Goal: Task Accomplishment & Management: Use online tool/utility

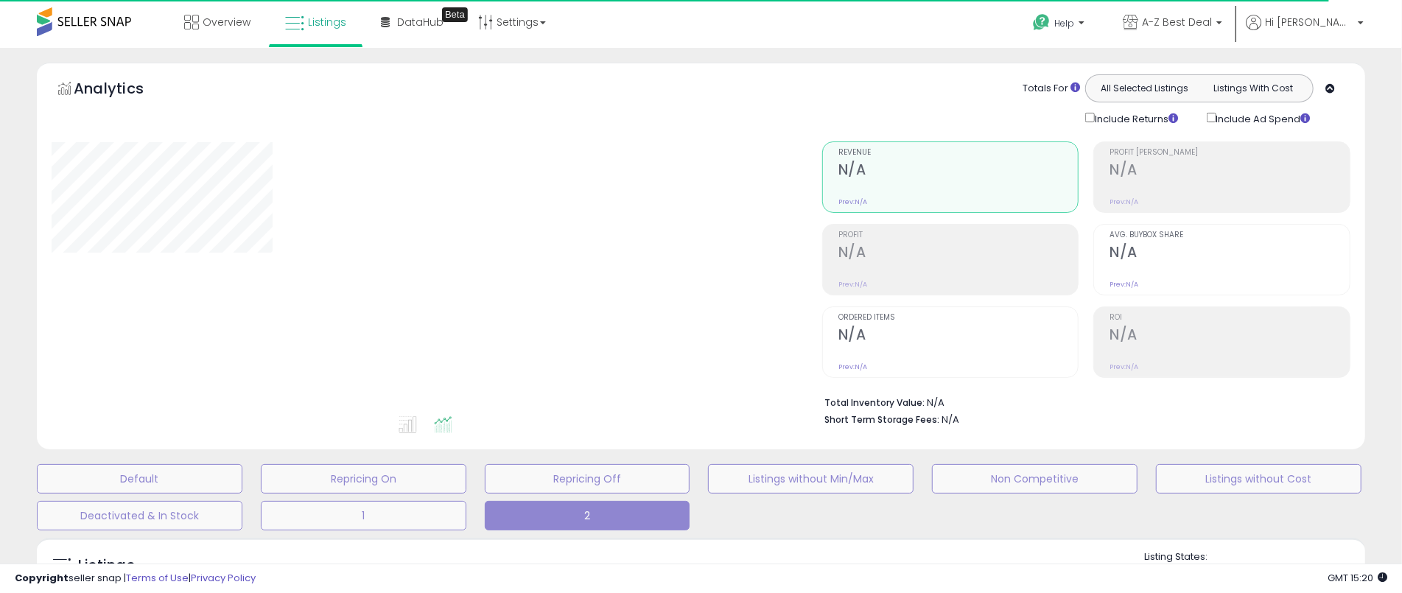
type input "**********"
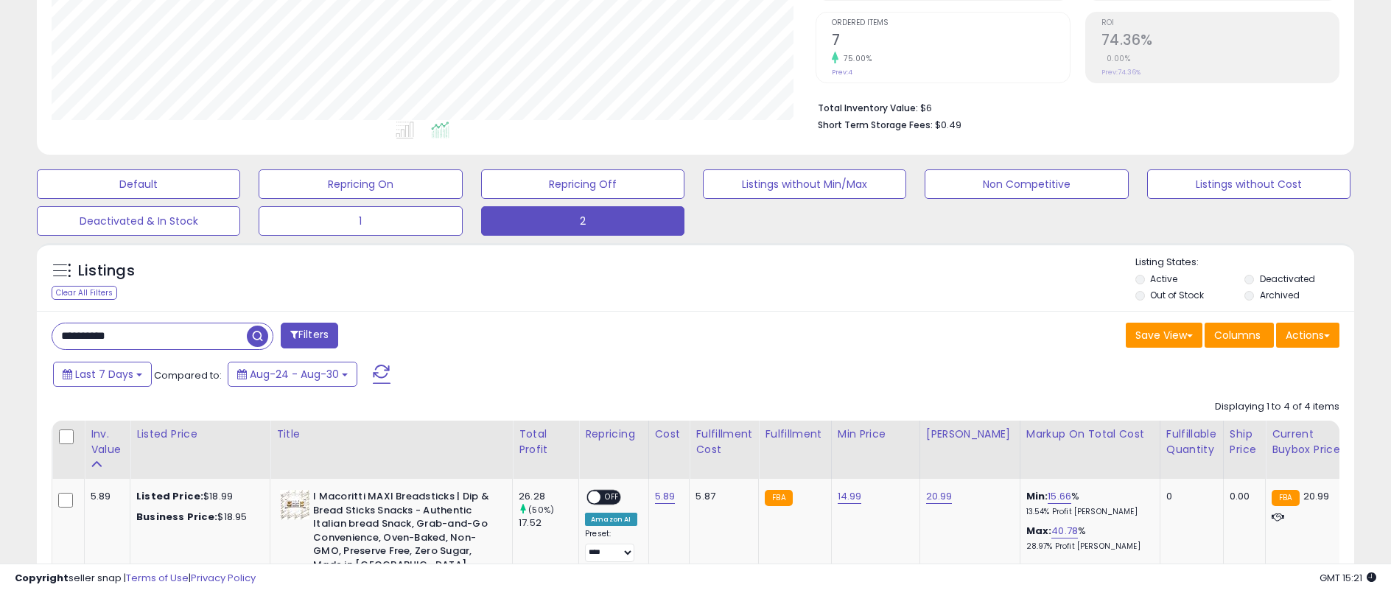
scroll to position [295, 0]
drag, startPoint x: 164, startPoint y: 330, endPoint x: 38, endPoint y: 326, distance: 125.3
click at [57, 326] on input "**********" at bounding box center [211, 337] width 318 height 26
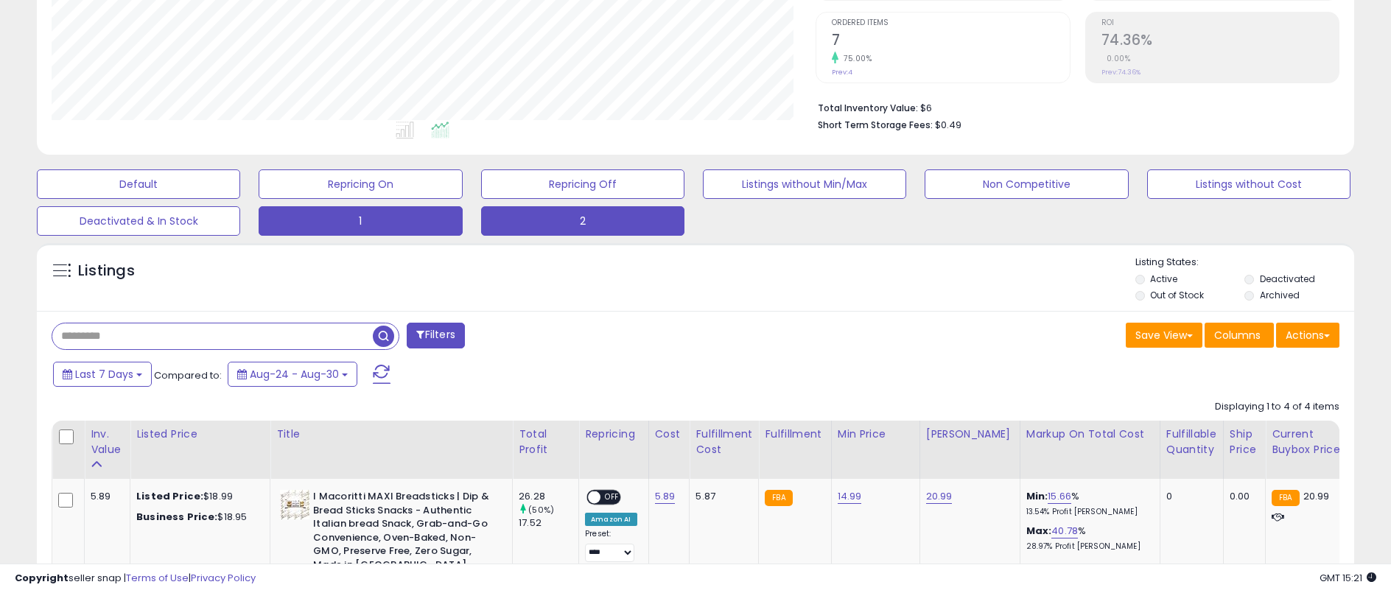
click at [368, 219] on button "1" at bounding box center [360, 220] width 203 height 29
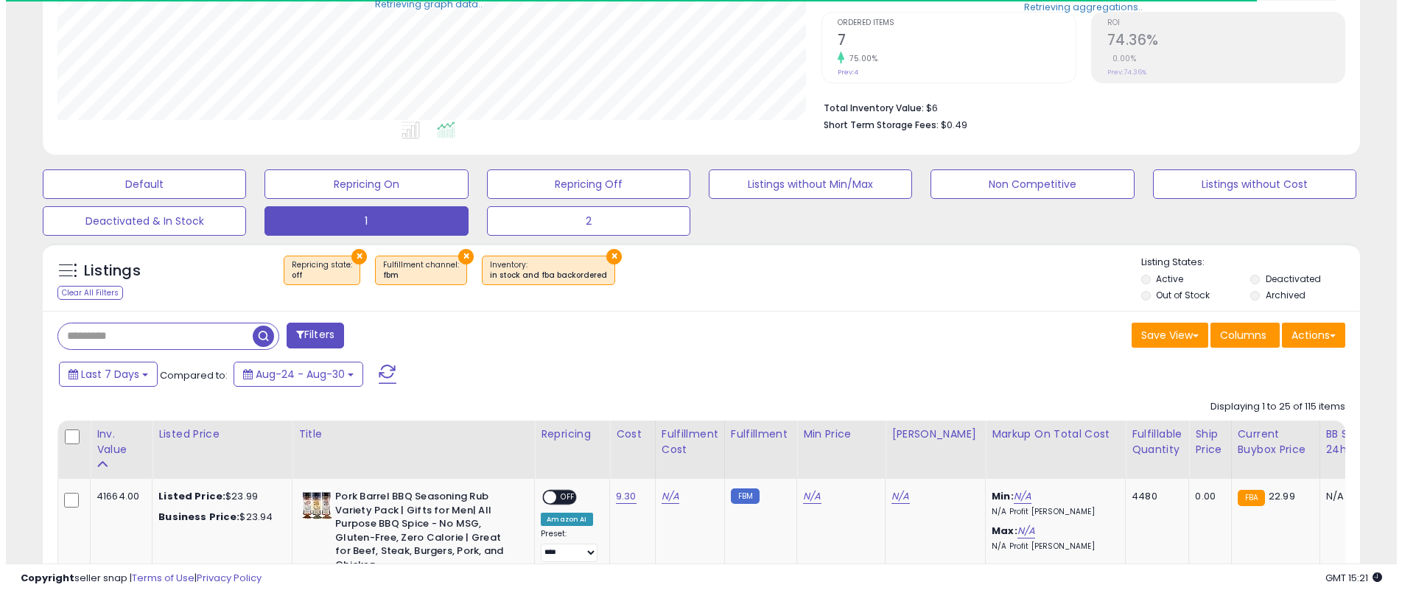
scroll to position [736641, 736178]
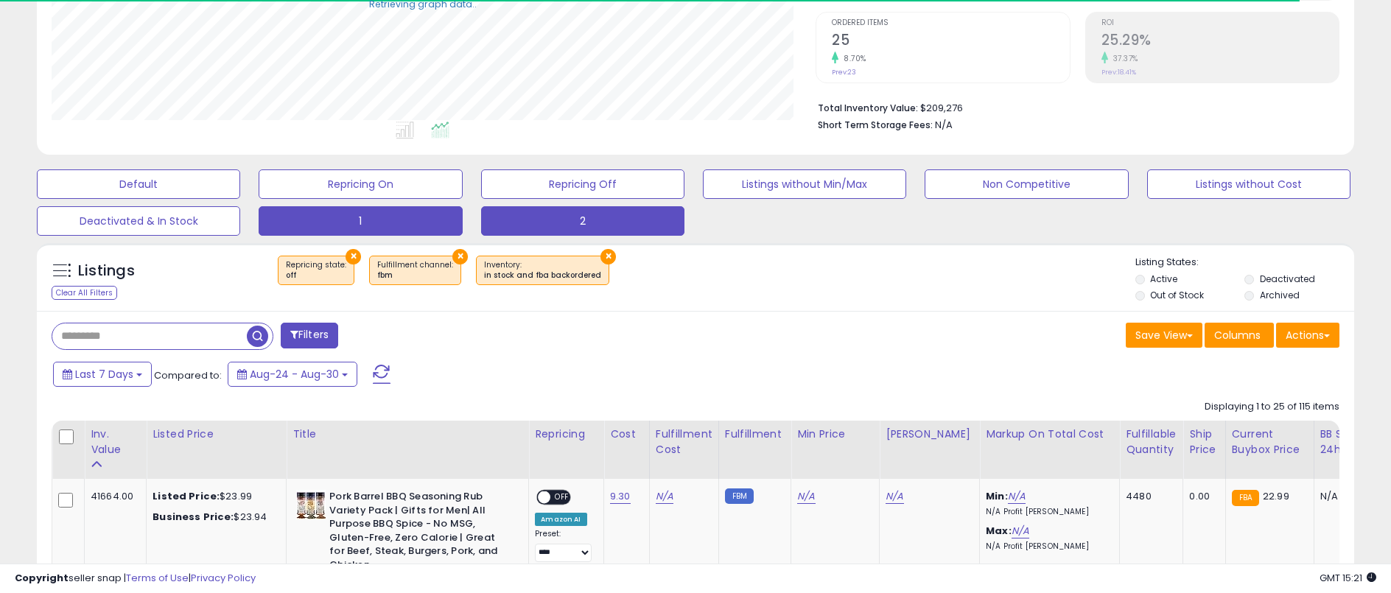
click at [583, 217] on button "2" at bounding box center [582, 220] width 203 height 29
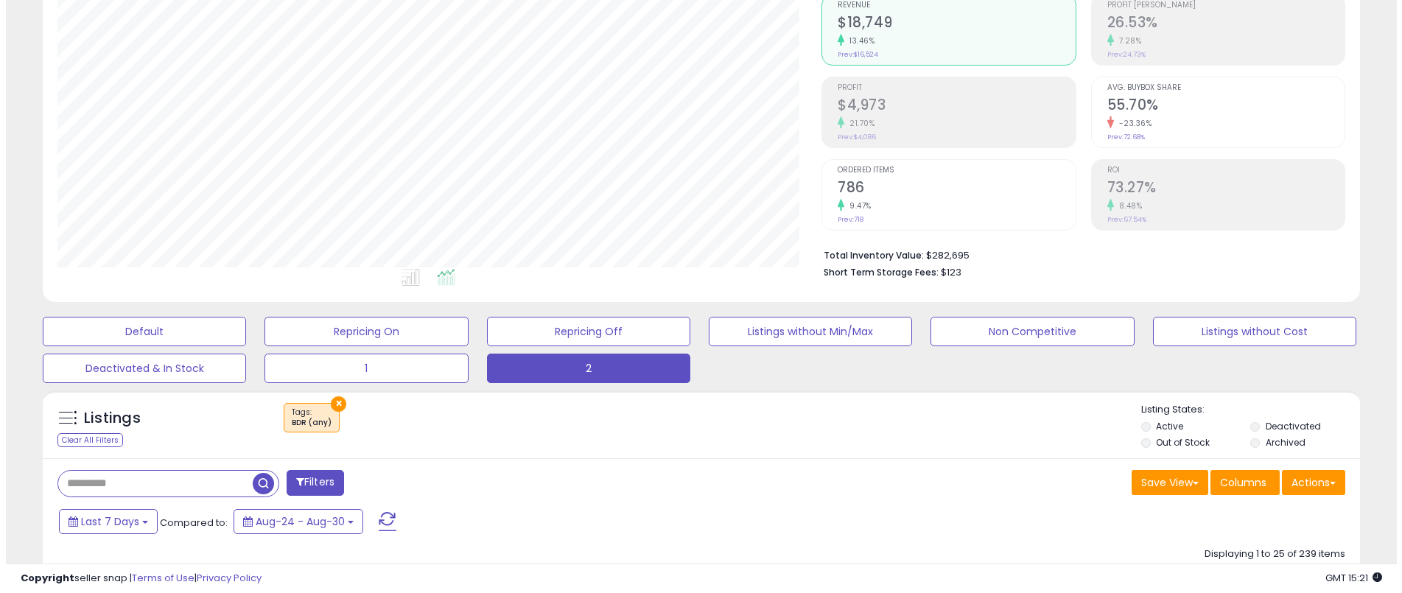
scroll to position [302, 764]
click at [905, 106] on h2 "$4,973" at bounding box center [950, 107] width 237 height 20
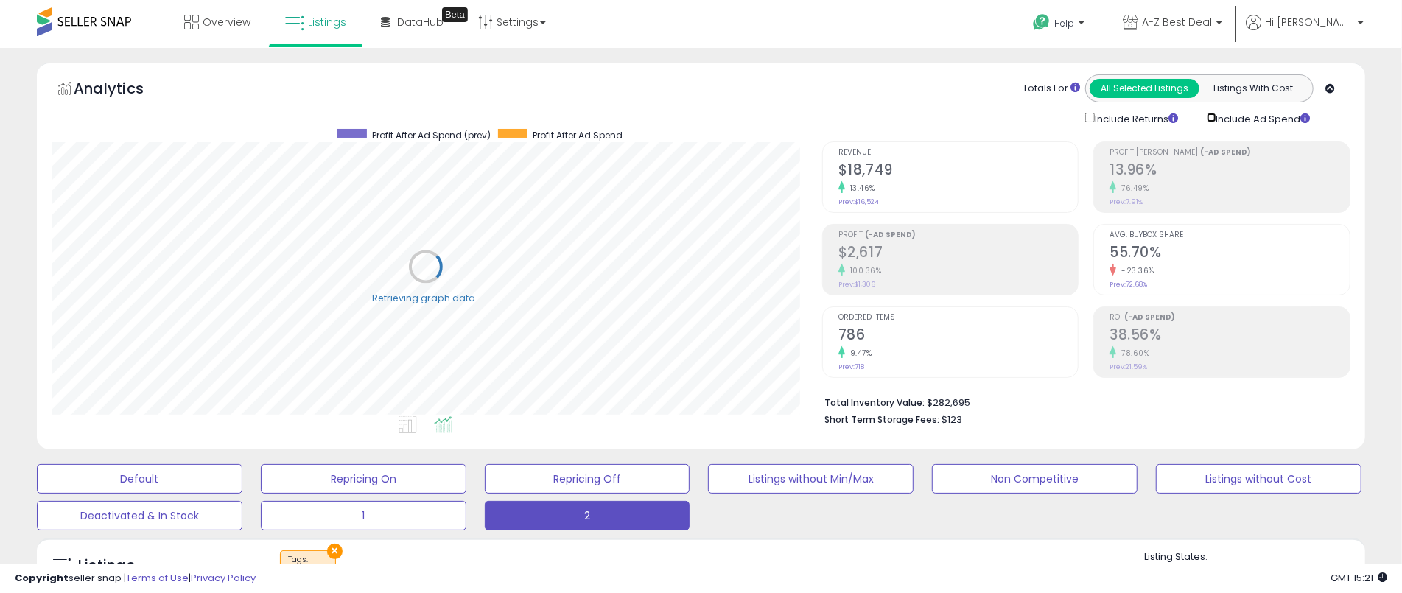
scroll to position [736641, 736178]
click at [890, 257] on h2 "$2,617" at bounding box center [950, 254] width 237 height 20
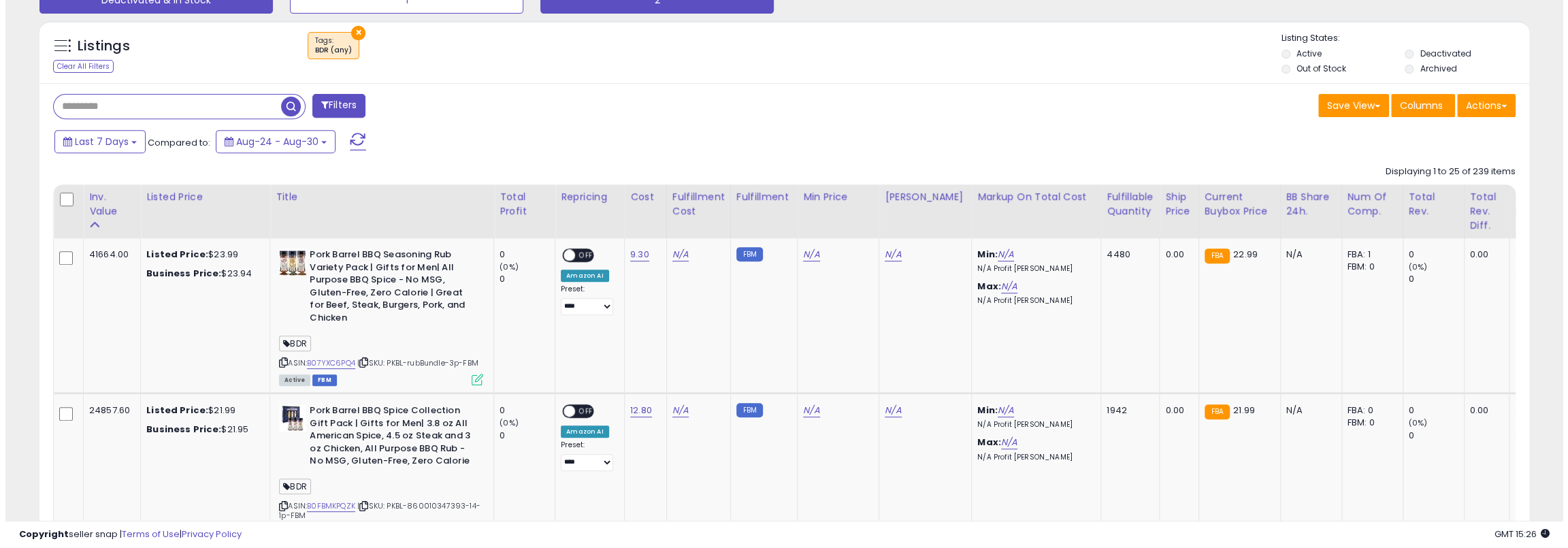
scroll to position [279, 865]
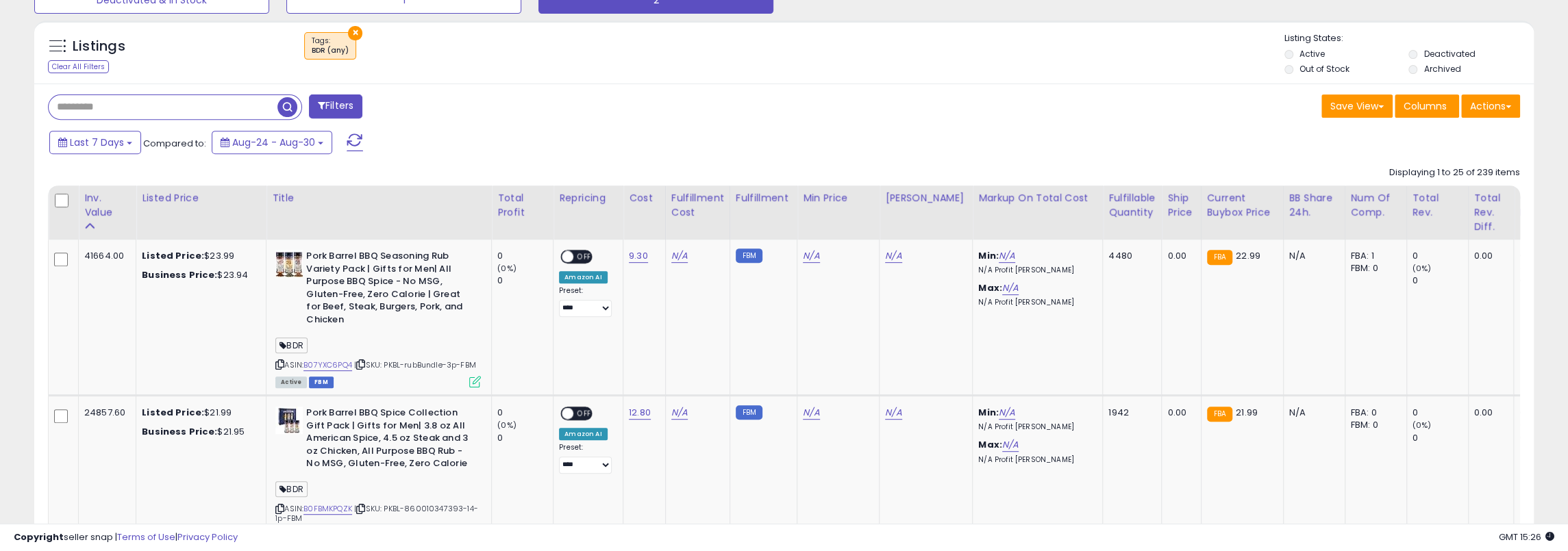
drag, startPoint x: 181, startPoint y: 105, endPoint x: 197, endPoint y: 105, distance: 16.0
click at [181, 105] on input "text" at bounding box center [163, 107] width 229 height 24
click at [492, 106] on button "Filters" at bounding box center [481, 107] width 53 height 24
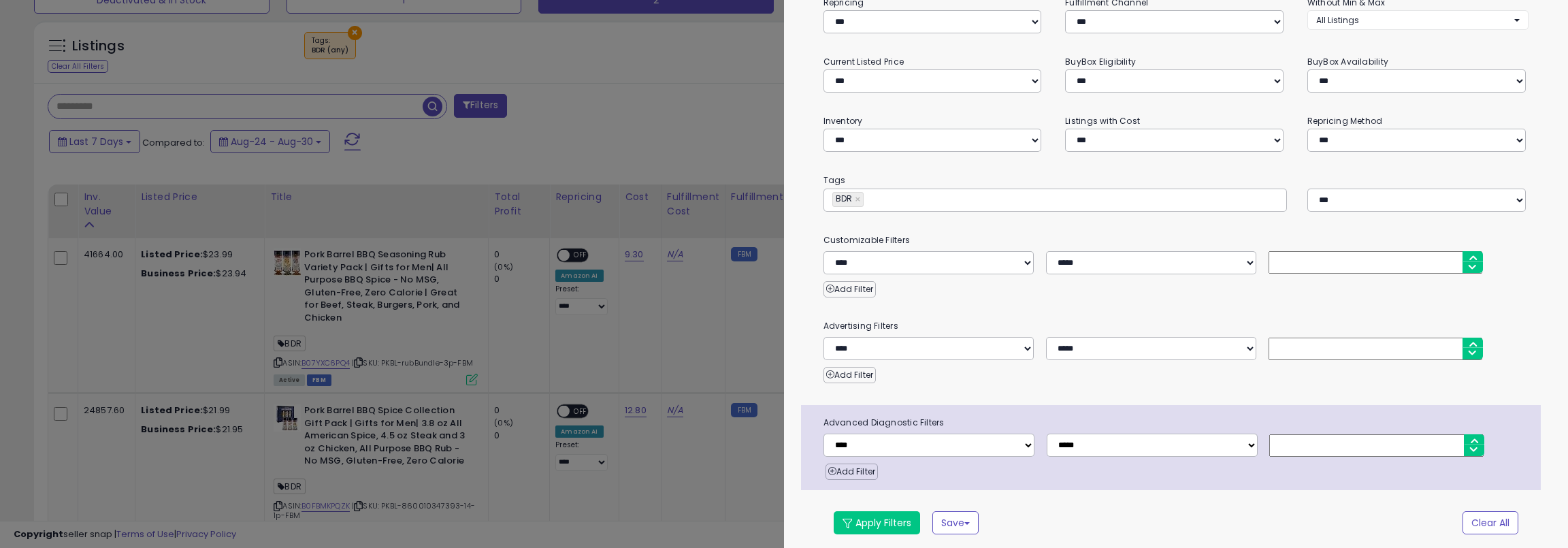
scroll to position [177, 0]
click at [1285, 202] on select "*** *** ****" at bounding box center [1417, 199] width 219 height 23
select select "****"
click at [1285, 188] on select "*** *** ****" at bounding box center [1417, 199] width 219 height 23
click at [897, 510] on button "Apply Filters" at bounding box center [877, 521] width 87 height 23
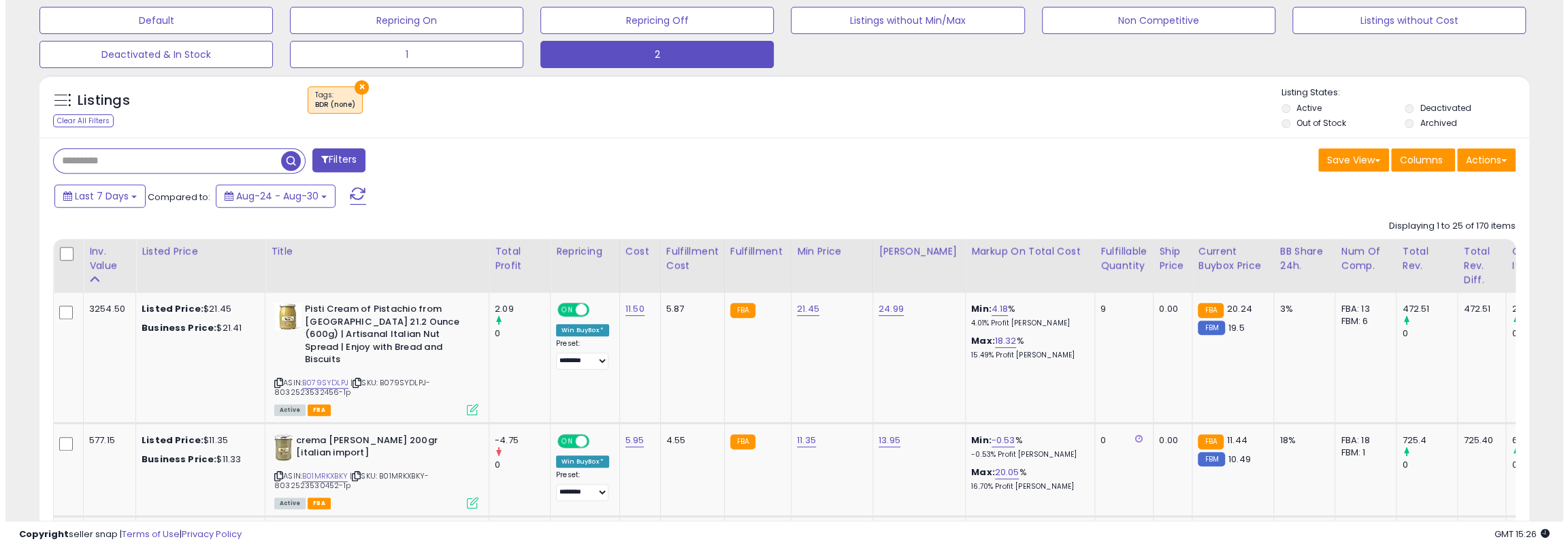
scroll to position [431, 0]
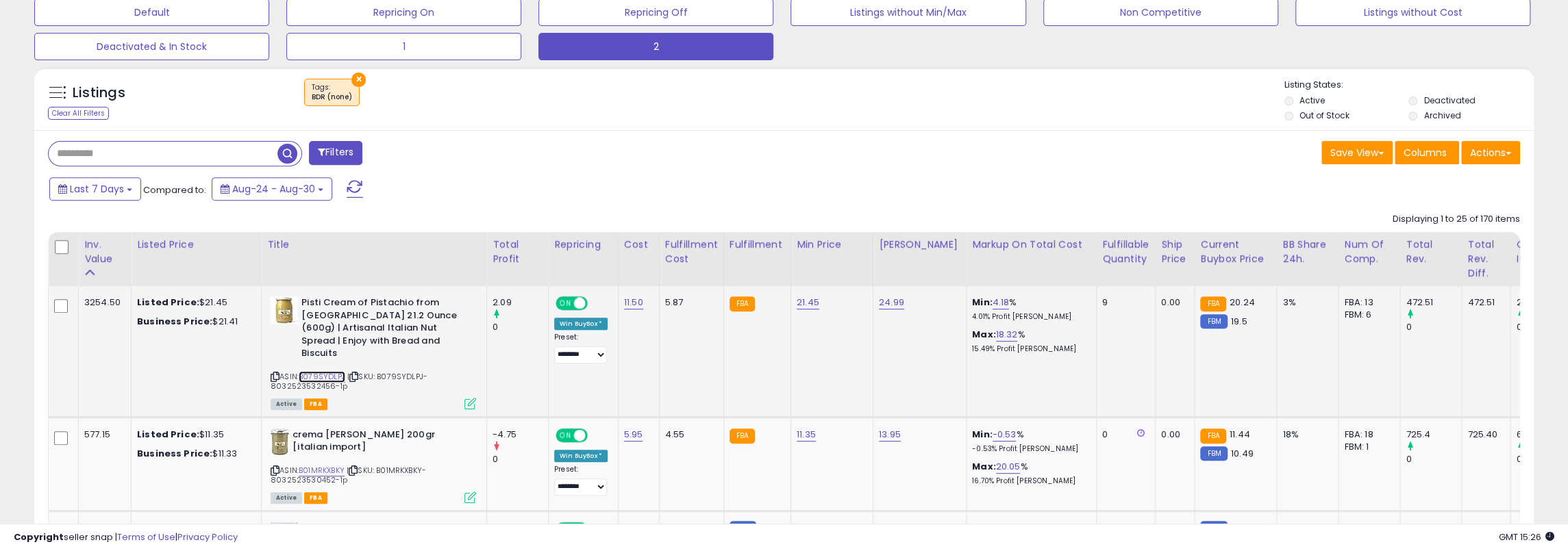
click at [325, 371] on link "B079SYDLPJ" at bounding box center [322, 376] width 46 height 12
click at [465, 398] on icon at bounding box center [470, 403] width 12 height 12
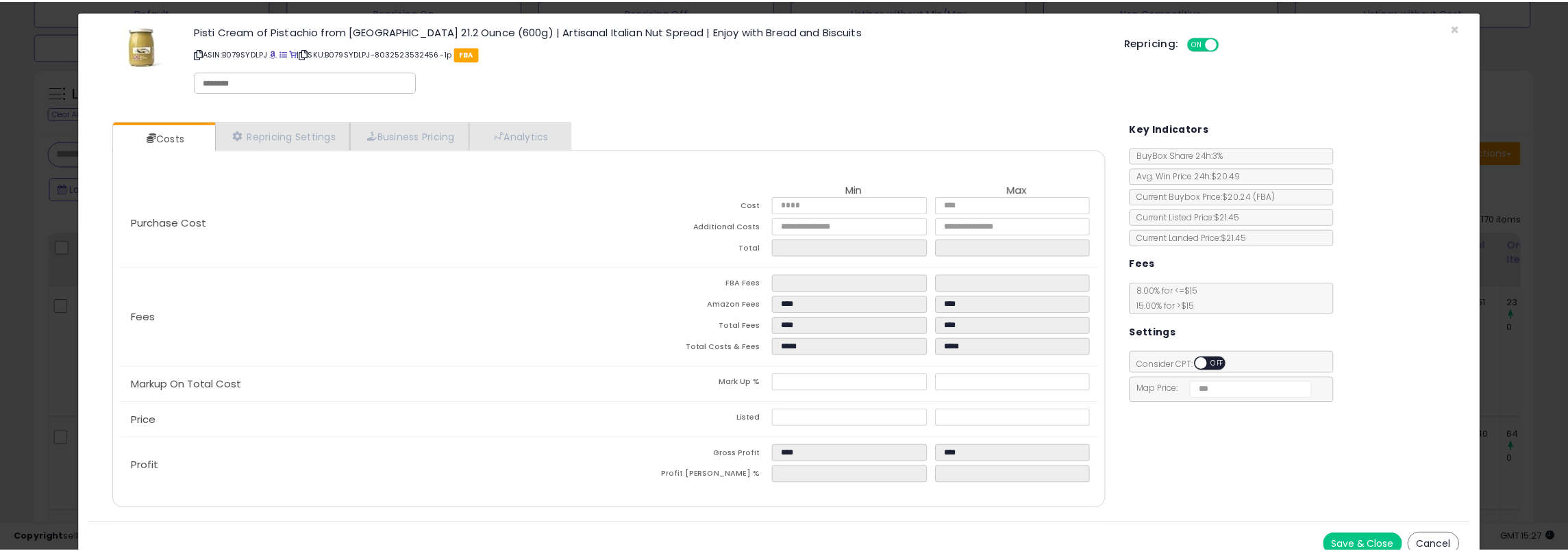
scroll to position [22, 0]
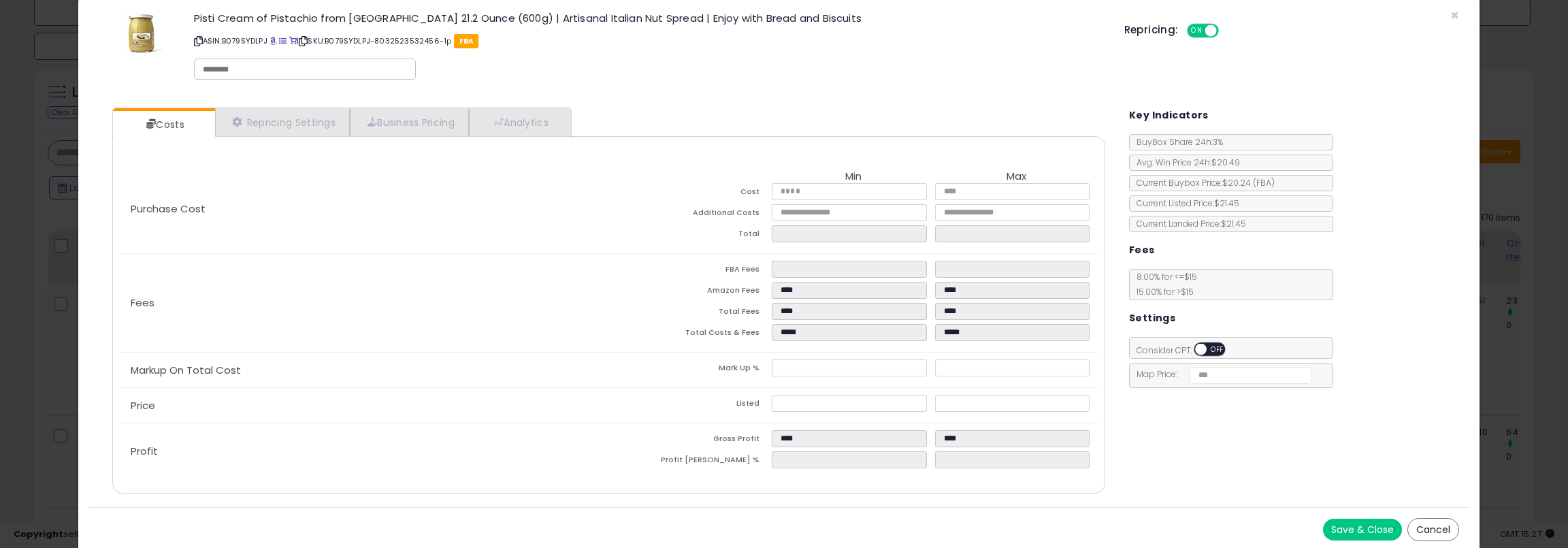
click at [1285, 542] on div "Save & Close Cancel" at bounding box center [778, 530] width 1381 height 44
click at [1285, 528] on button "Cancel" at bounding box center [1433, 530] width 52 height 23
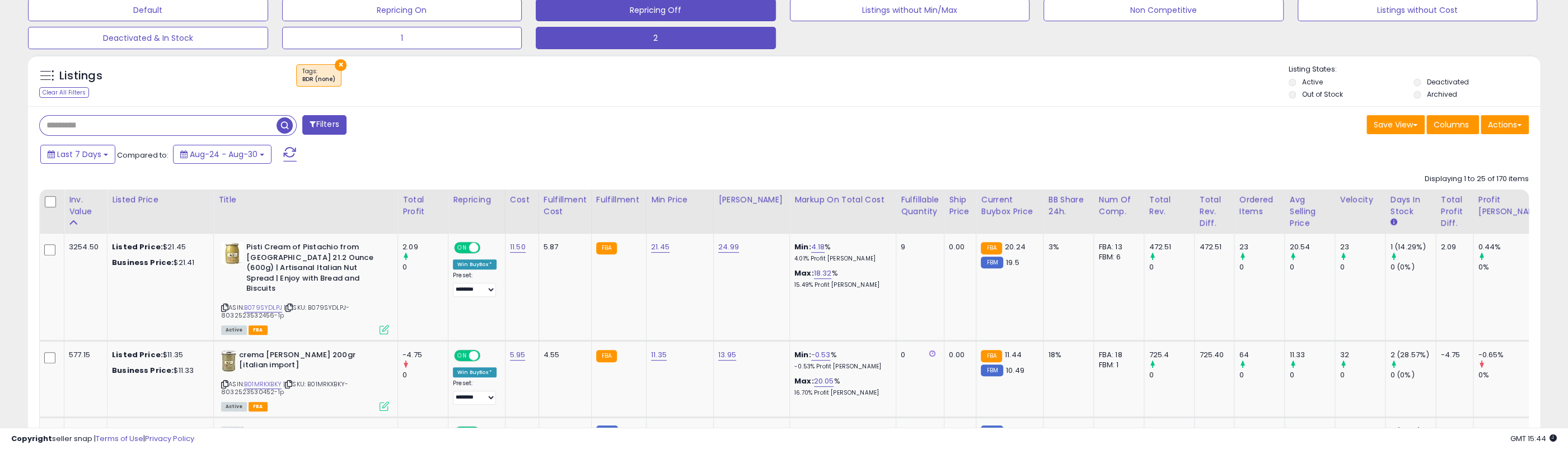
scroll to position [229, 879]
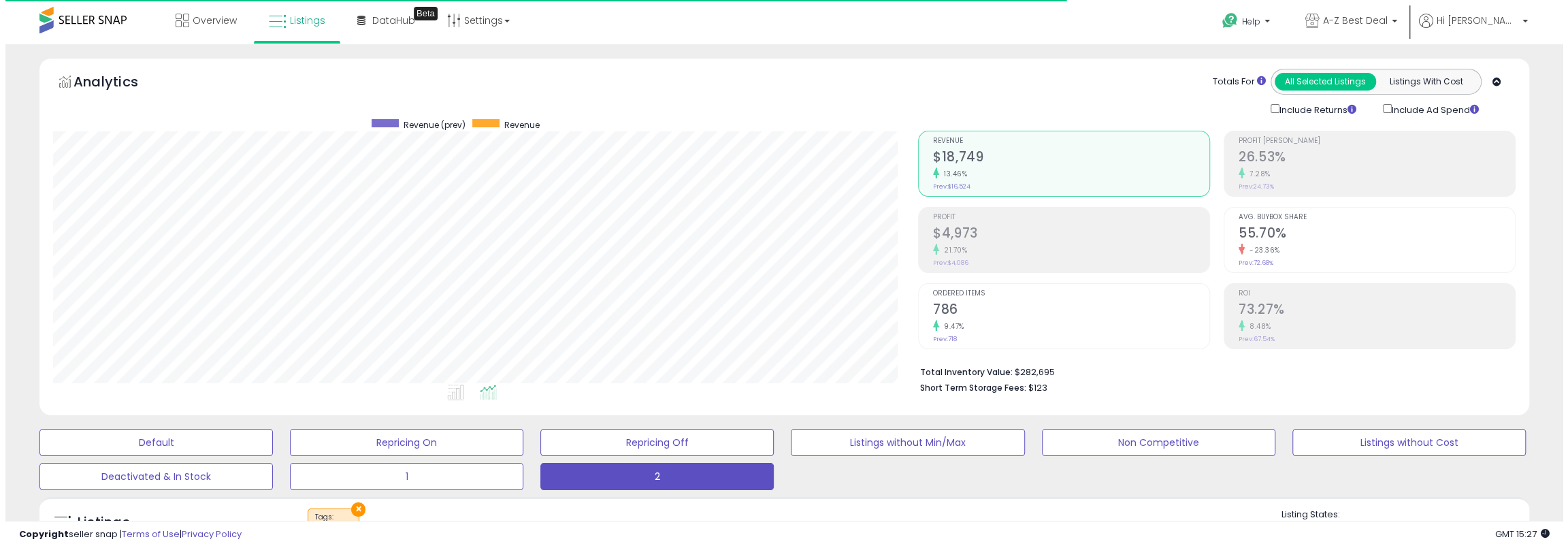
scroll to position [279, 865]
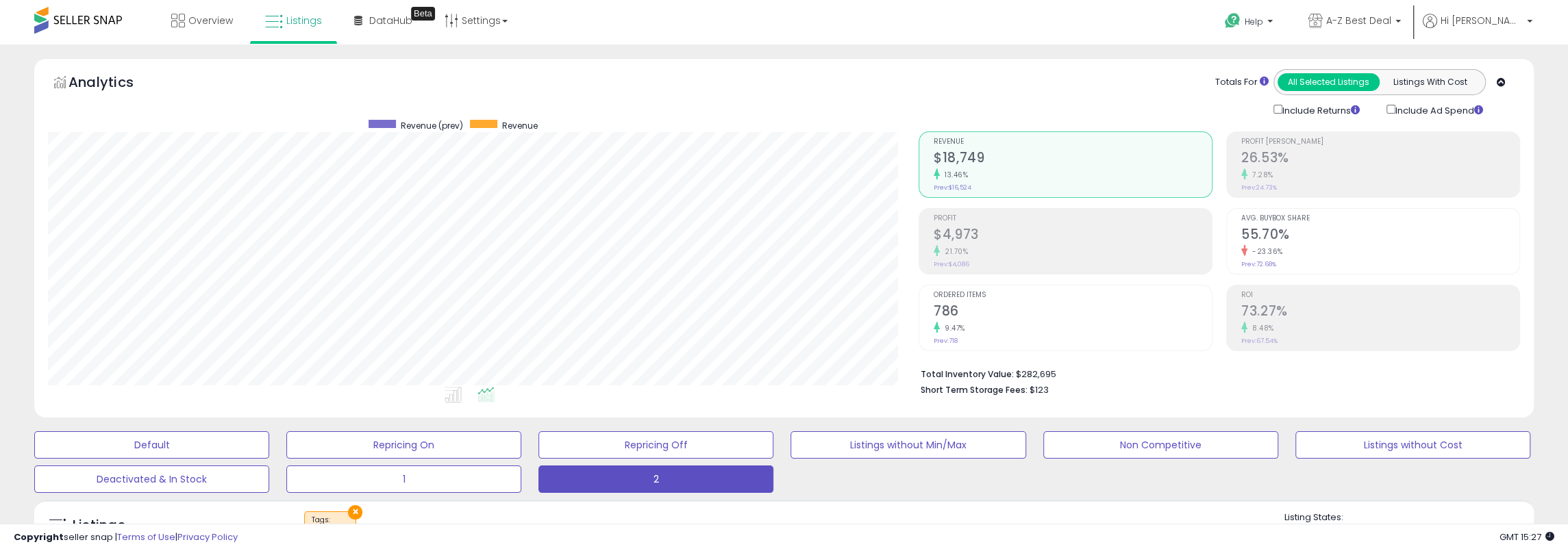
click at [1020, 227] on h2 "$4,973" at bounding box center [1072, 236] width 278 height 19
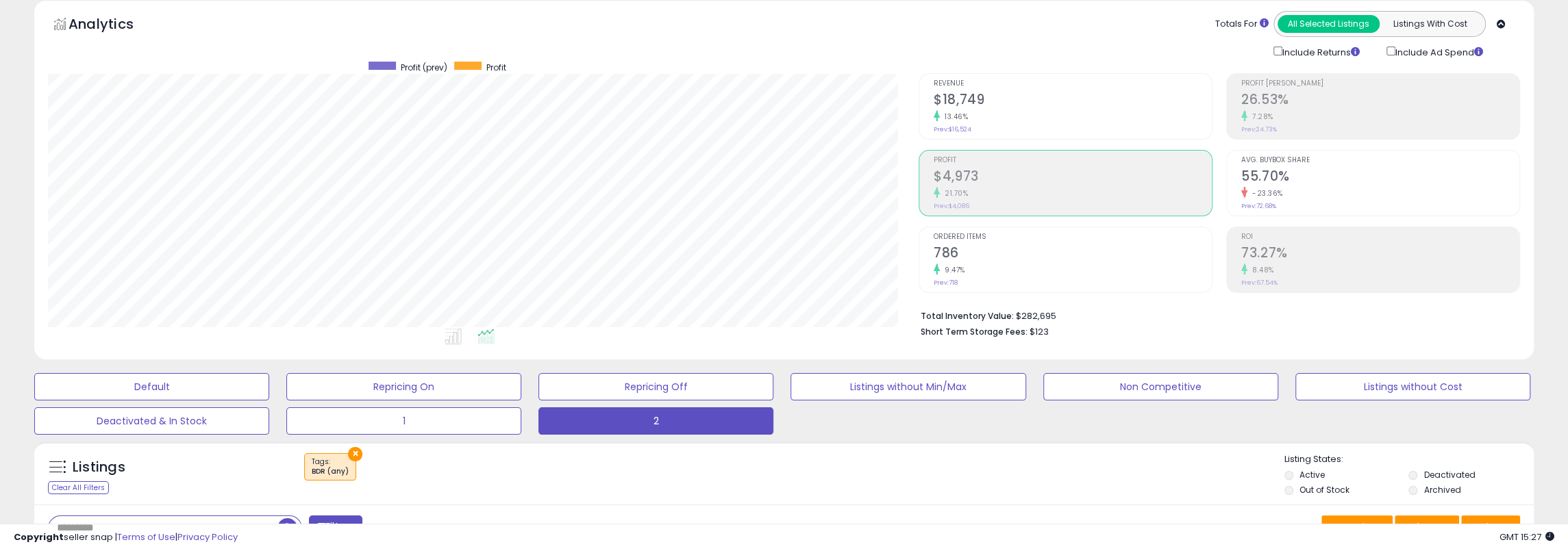
scroll to position [69, 0]
